Goal: Obtain resource: Obtain resource

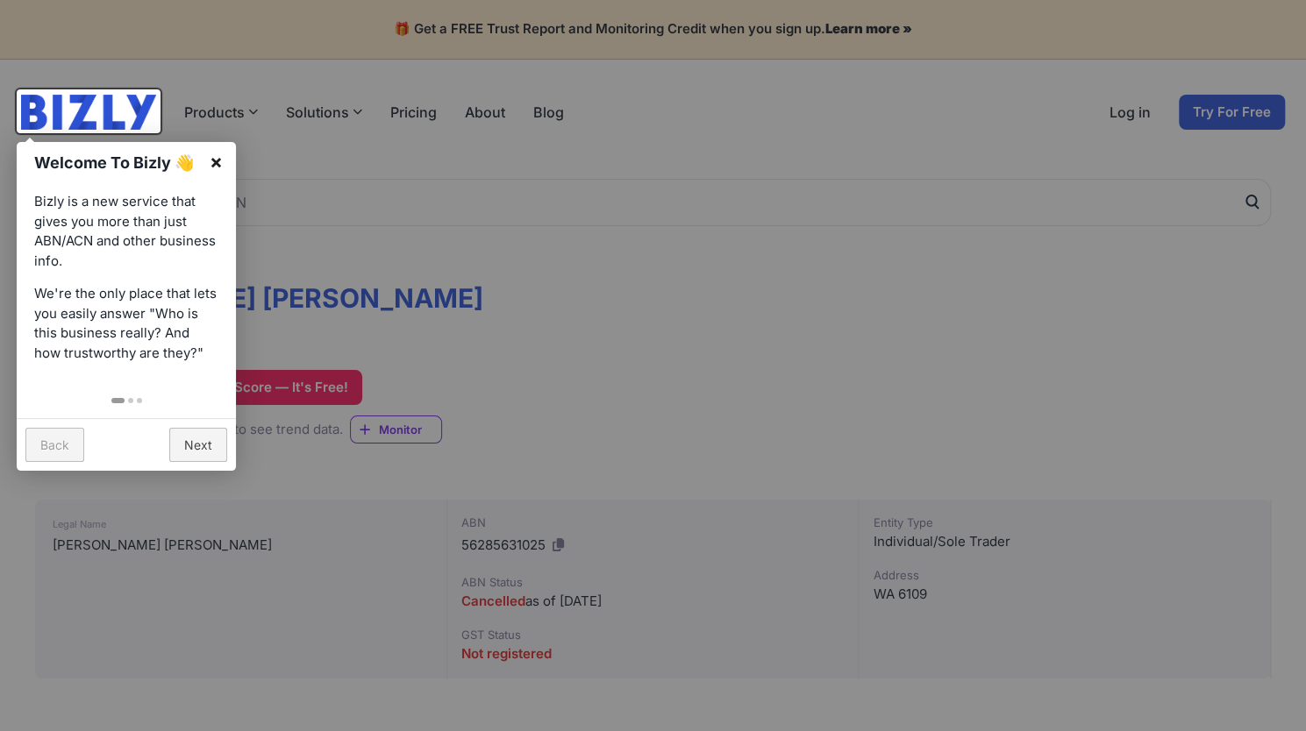
click at [218, 161] on link "×" at bounding box center [215, 161] width 39 height 39
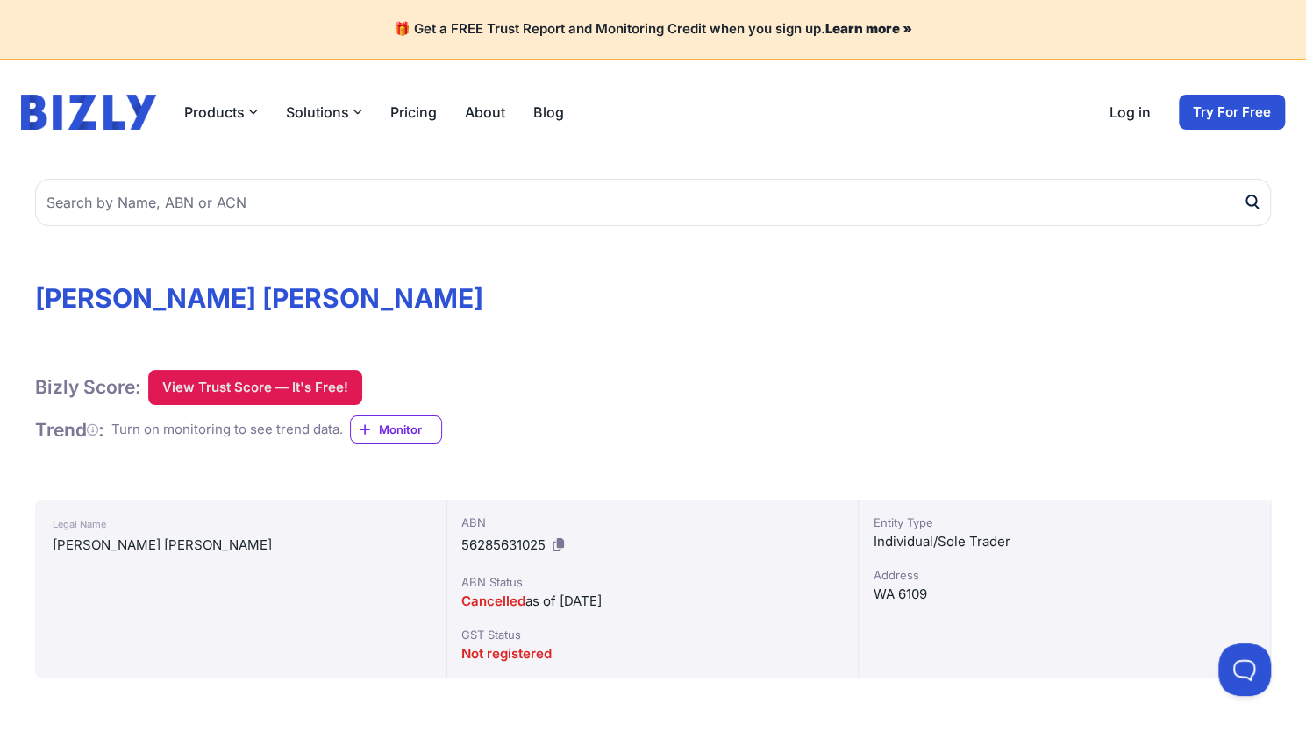
click at [262, 392] on button "View Trust Score — It's Free!" at bounding box center [255, 387] width 214 height 35
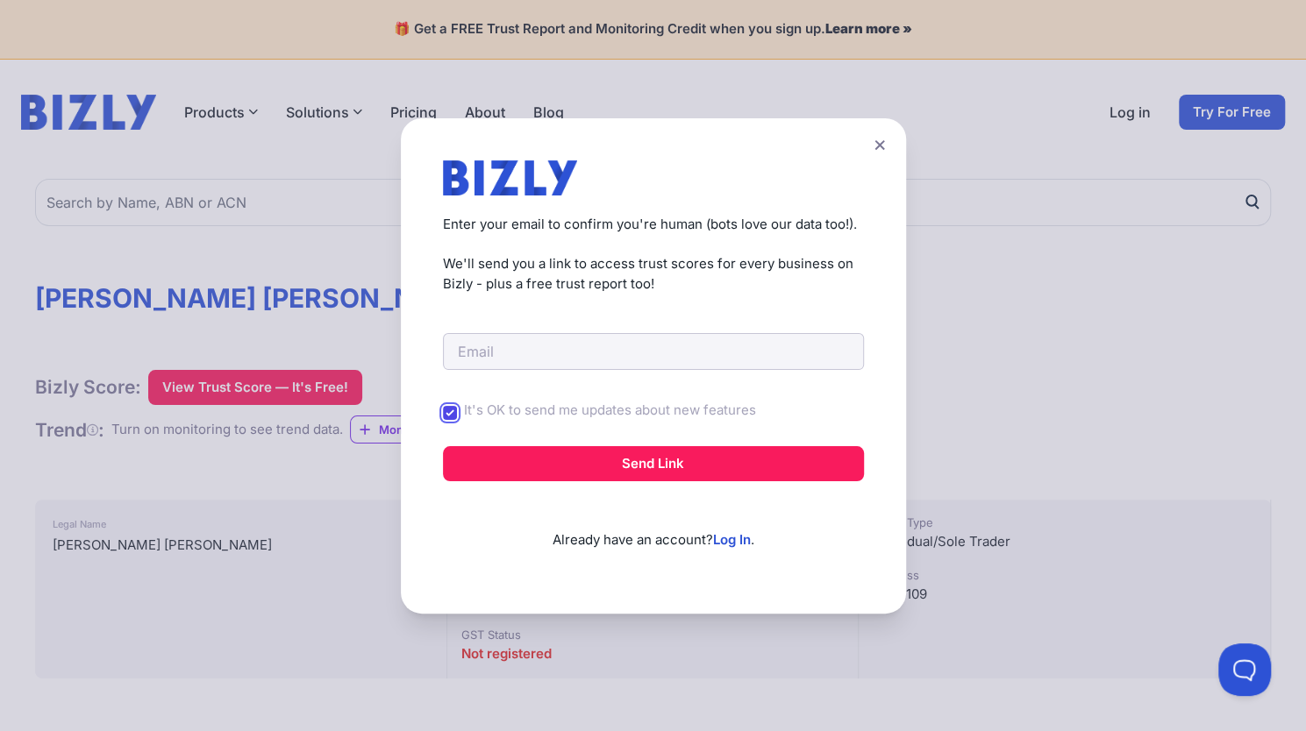
click at [457, 413] on input "It's OK to send me updates about new features" at bounding box center [450, 413] width 14 height 14
checkbox input "false"
click at [526, 357] on input "email" at bounding box center [653, 351] width 421 height 37
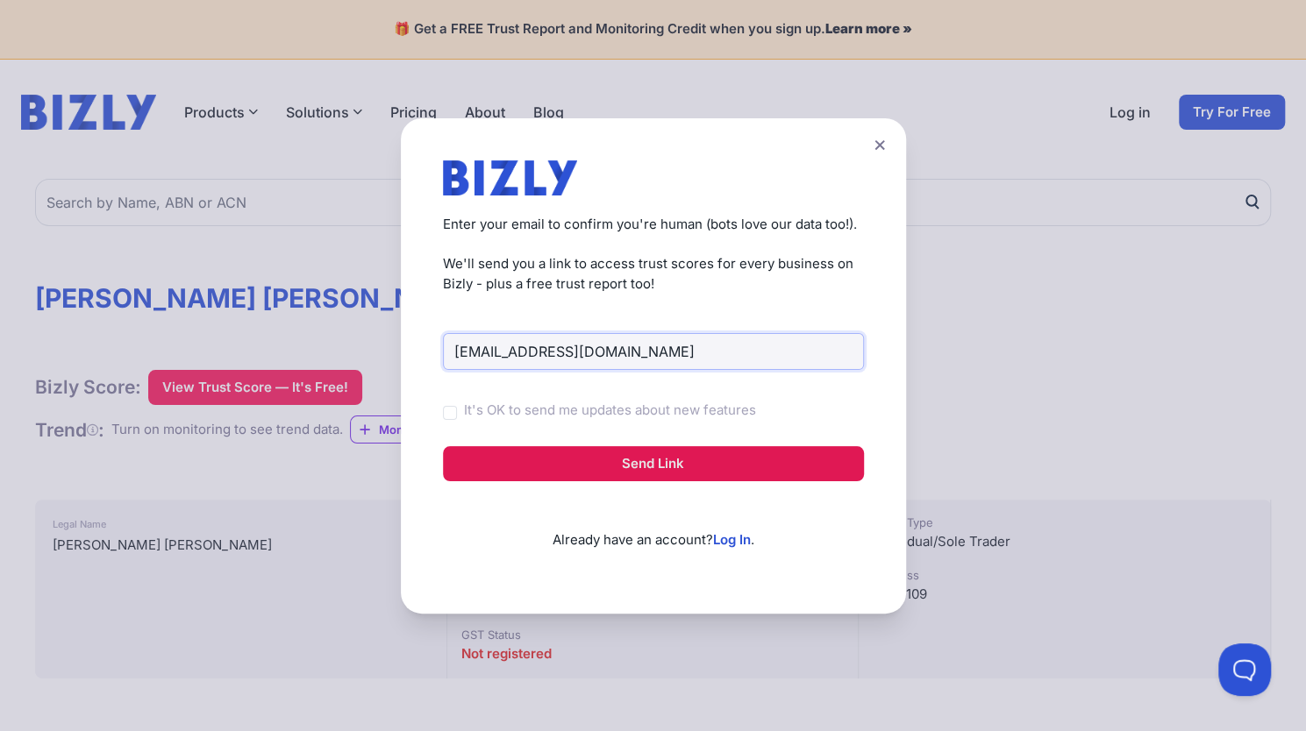
type input "gregrsmoore66@gmail.com"
click at [595, 468] on button "Send Link" at bounding box center [653, 463] width 421 height 35
click at [621, 467] on button "Send Link" at bounding box center [653, 463] width 421 height 35
click at [635, 460] on button "Send Link" at bounding box center [653, 463] width 421 height 35
